Goal: Information Seeking & Learning: Check status

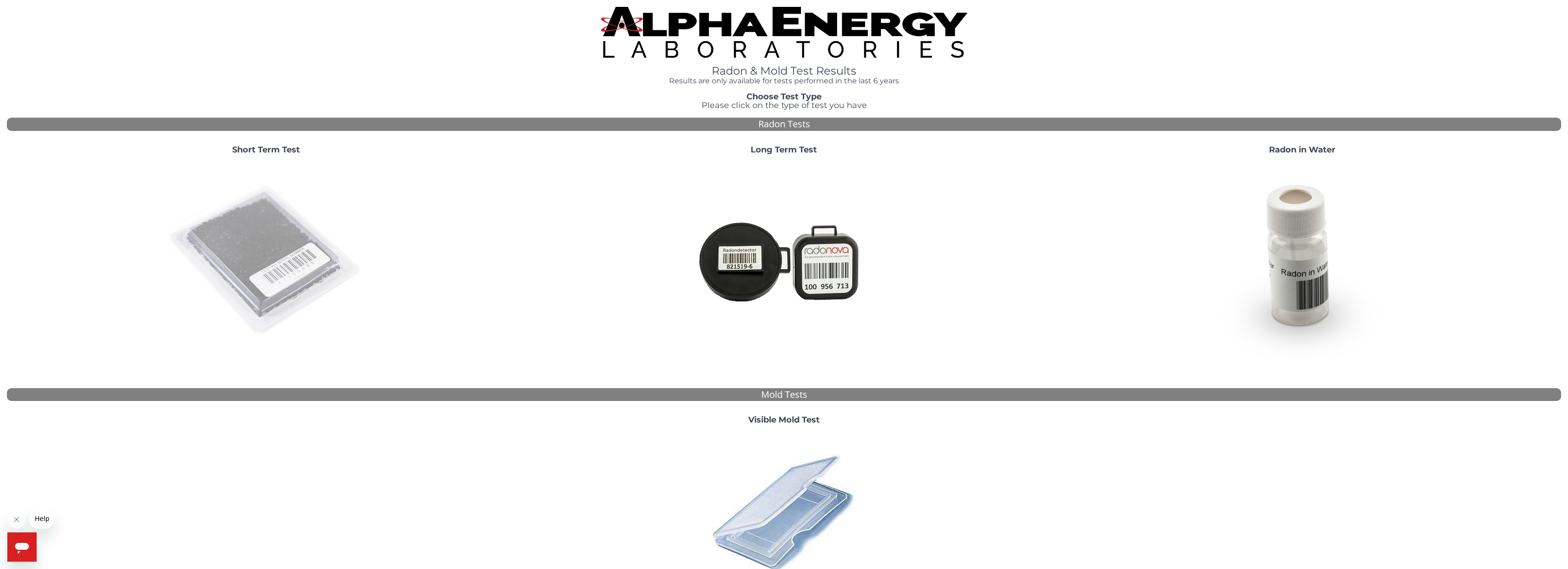
click at [272, 282] on img at bounding box center [266, 261] width 197 height 197
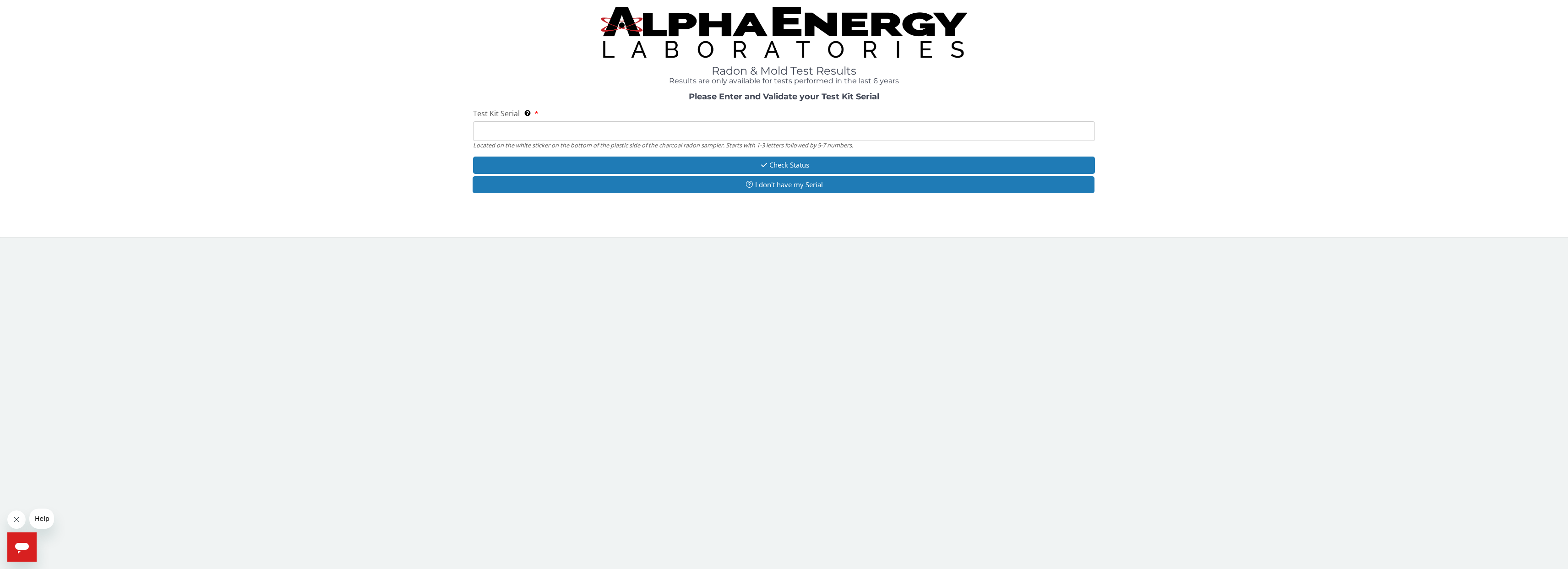
click at [678, 126] on input "Test Kit Serial Located on the white sticker on the bottom of the plastic side …" at bounding box center [784, 131] width 622 height 20
click at [878, 134] on input "Test Kit Serial Located on the white sticker on the bottom of the plastic side …" at bounding box center [784, 131] width 622 height 20
paste input "RA230291"
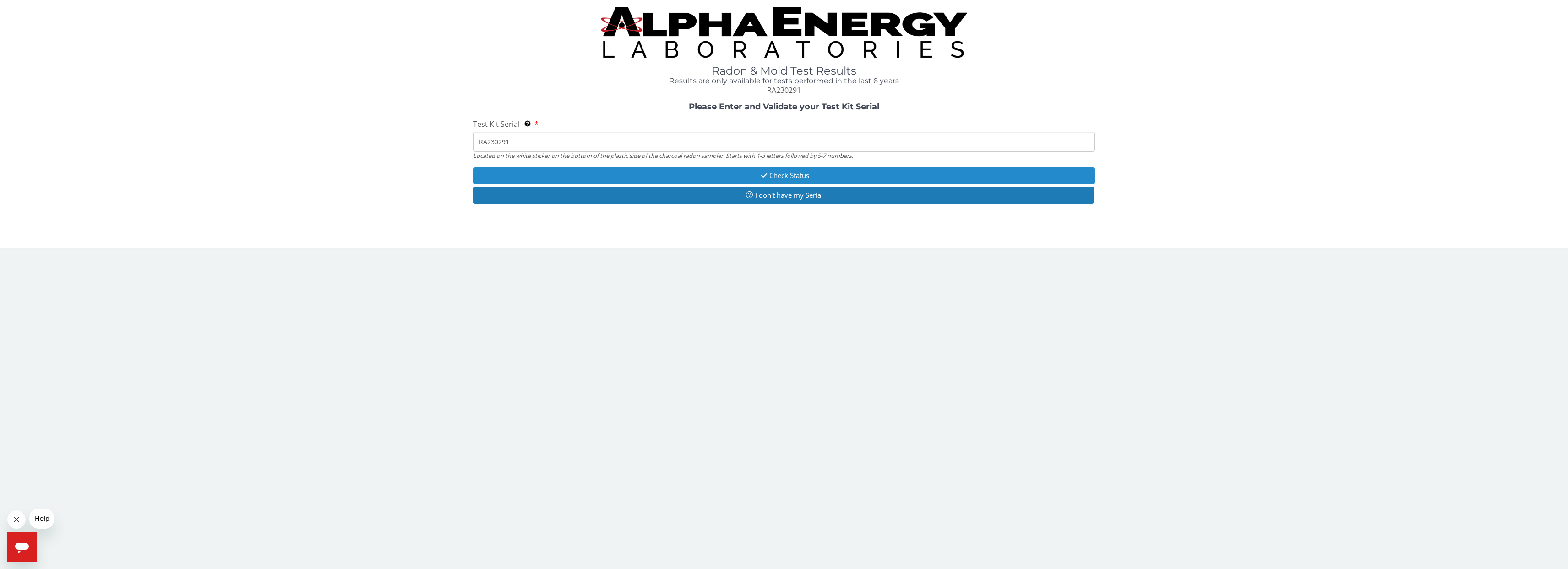
type input "RA230291"
click at [789, 176] on button "Check Status" at bounding box center [784, 175] width 622 height 17
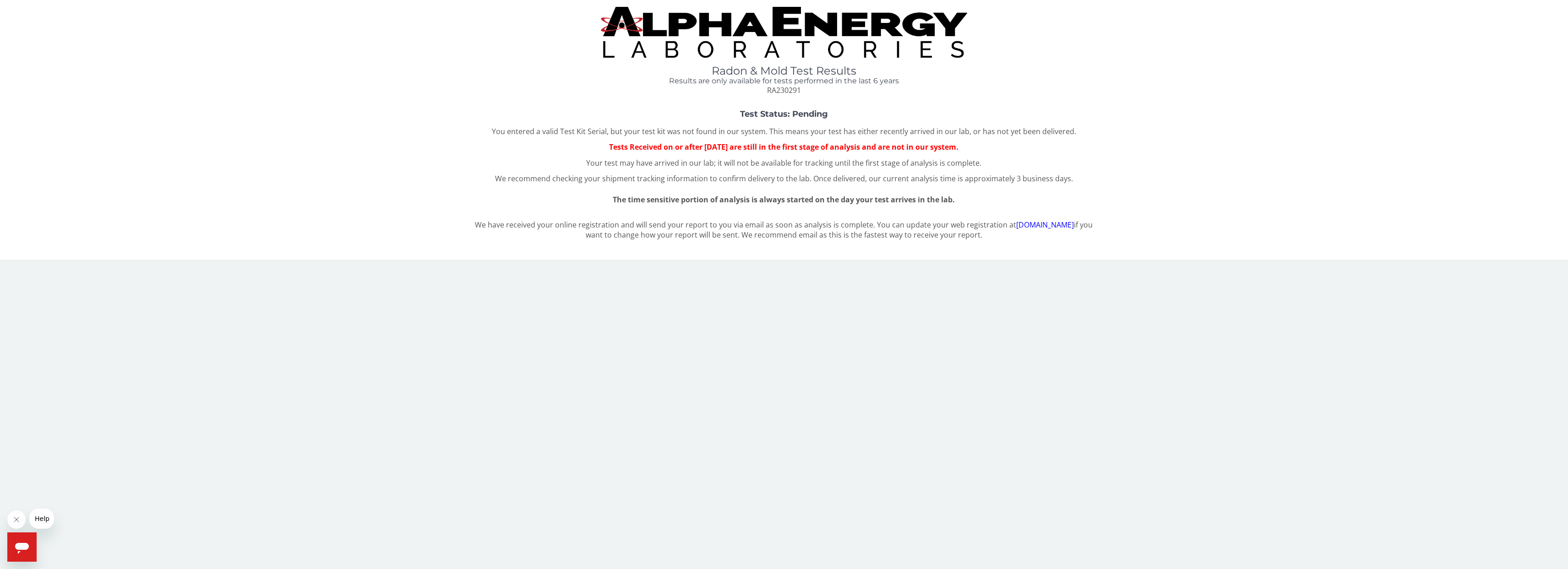
click at [40, 46] on div "Radon & Mold Test Results Results are only available for tests performed in the…" at bounding box center [784, 50] width 1554 height 88
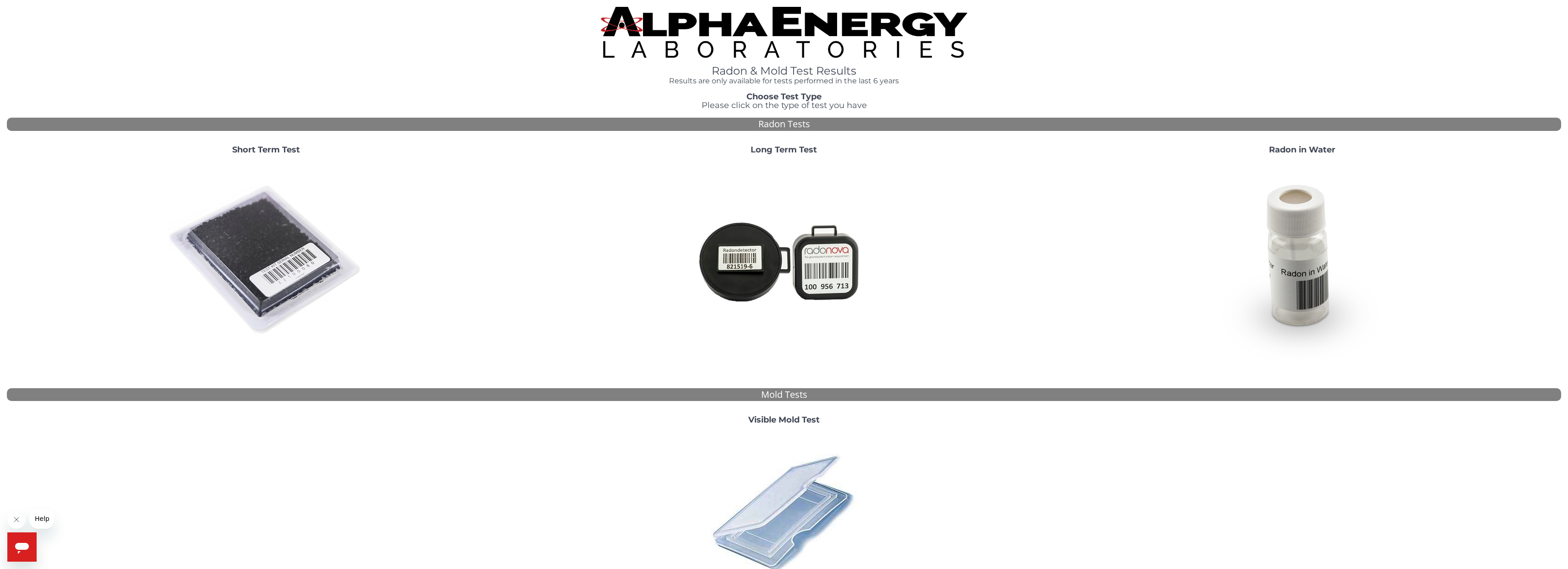
click at [242, 244] on img at bounding box center [266, 261] width 197 height 197
